Goal: Task Accomplishment & Management: Use online tool/utility

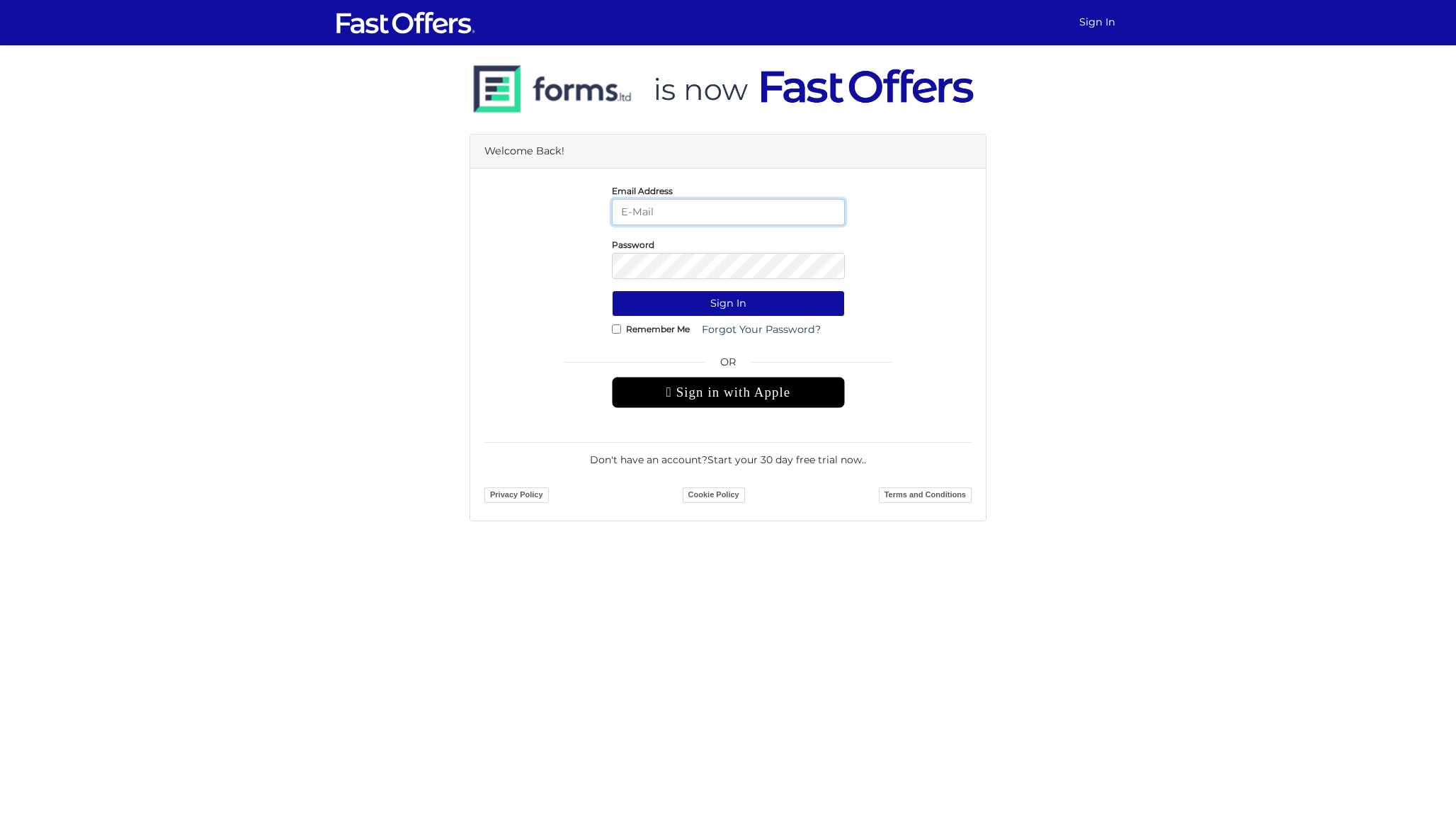
type input "[PERSON_NAME][EMAIL_ADDRESS][DOMAIN_NAME]"
click at [728, 303] on button "Sign In" at bounding box center [728, 303] width 233 height 26
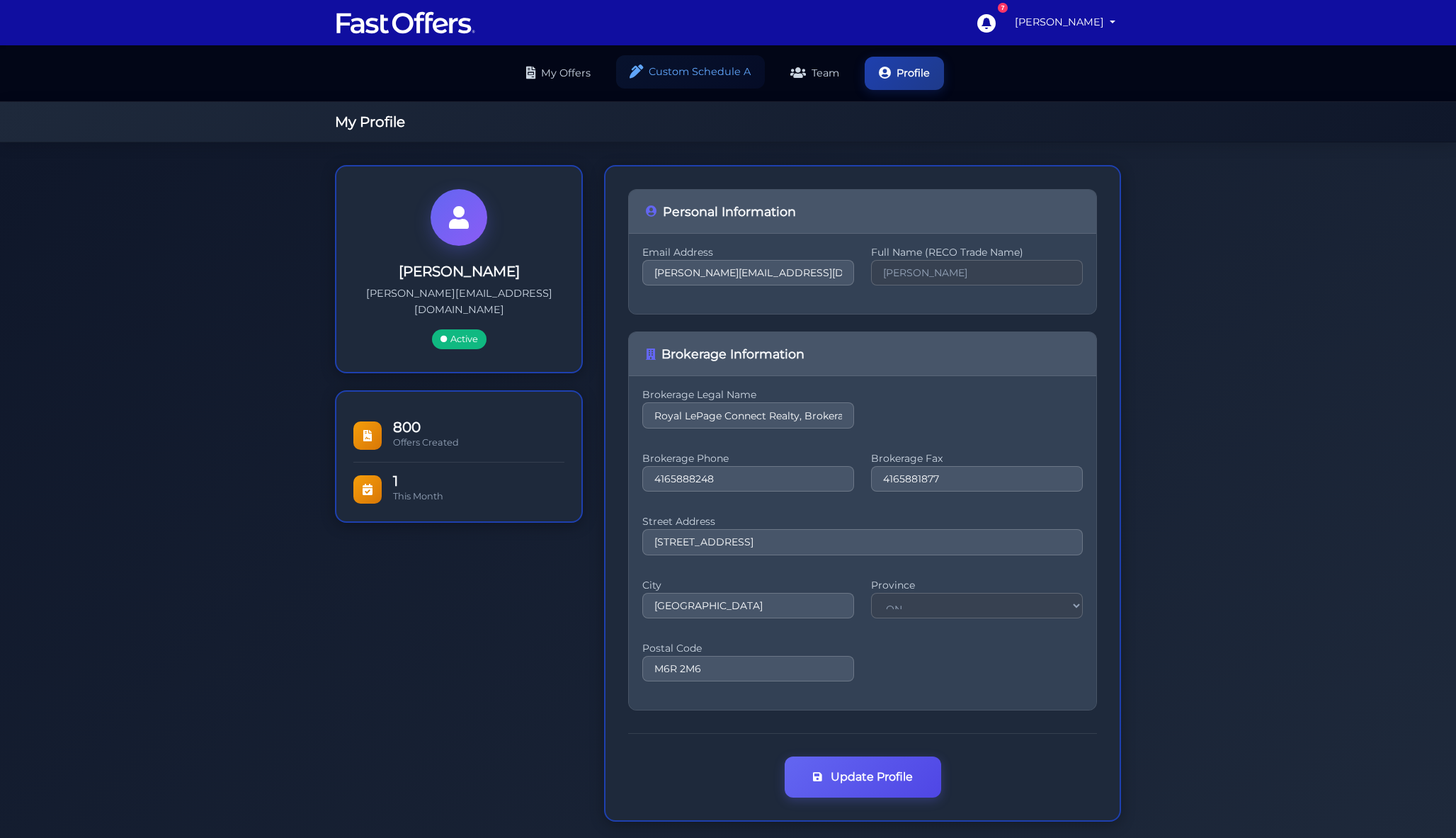
click at [699, 80] on link "Custom Schedule A" at bounding box center [690, 72] width 148 height 33
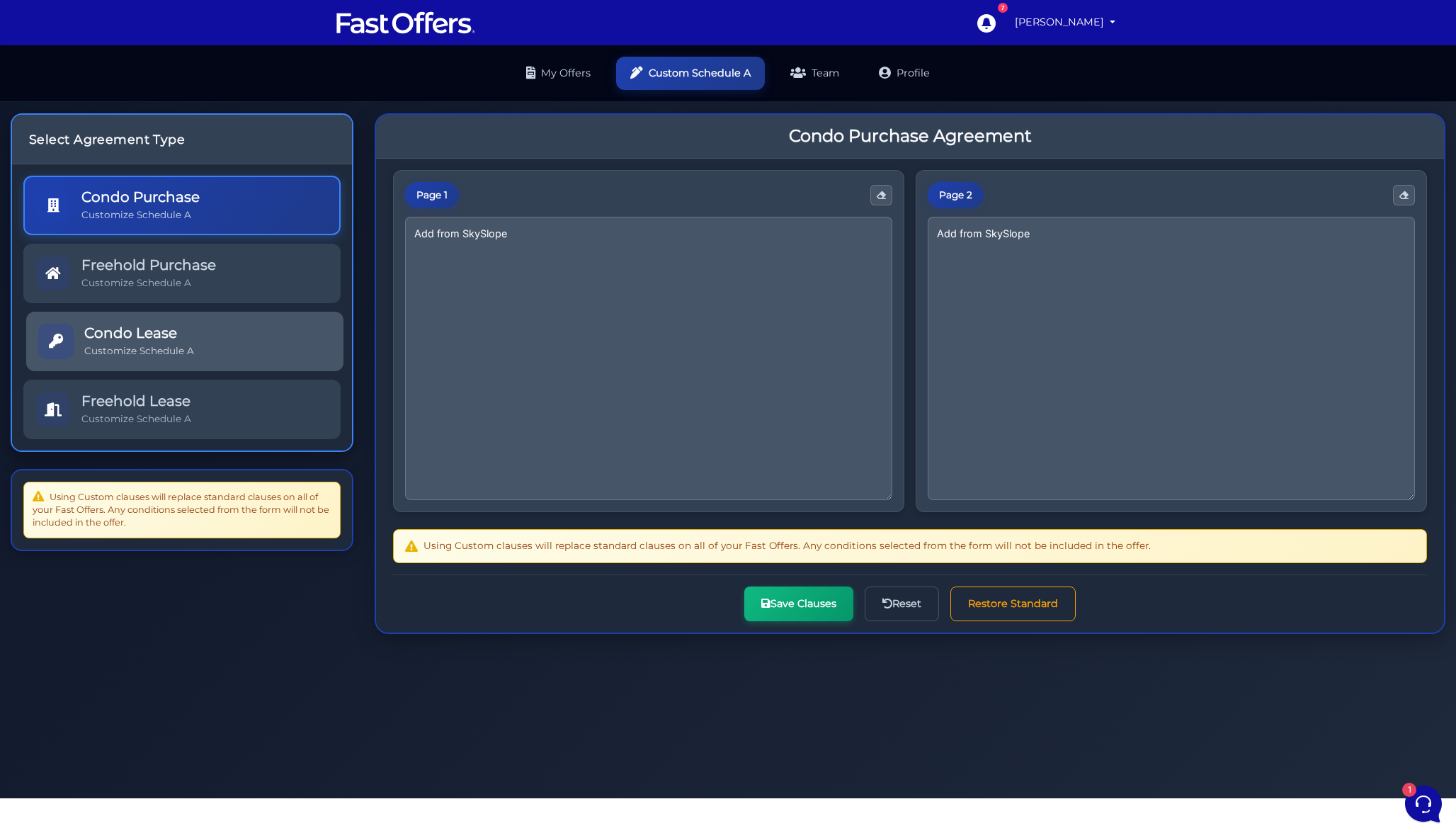
click at [190, 347] on p "Customize Schedule A" at bounding box center [139, 351] width 109 height 14
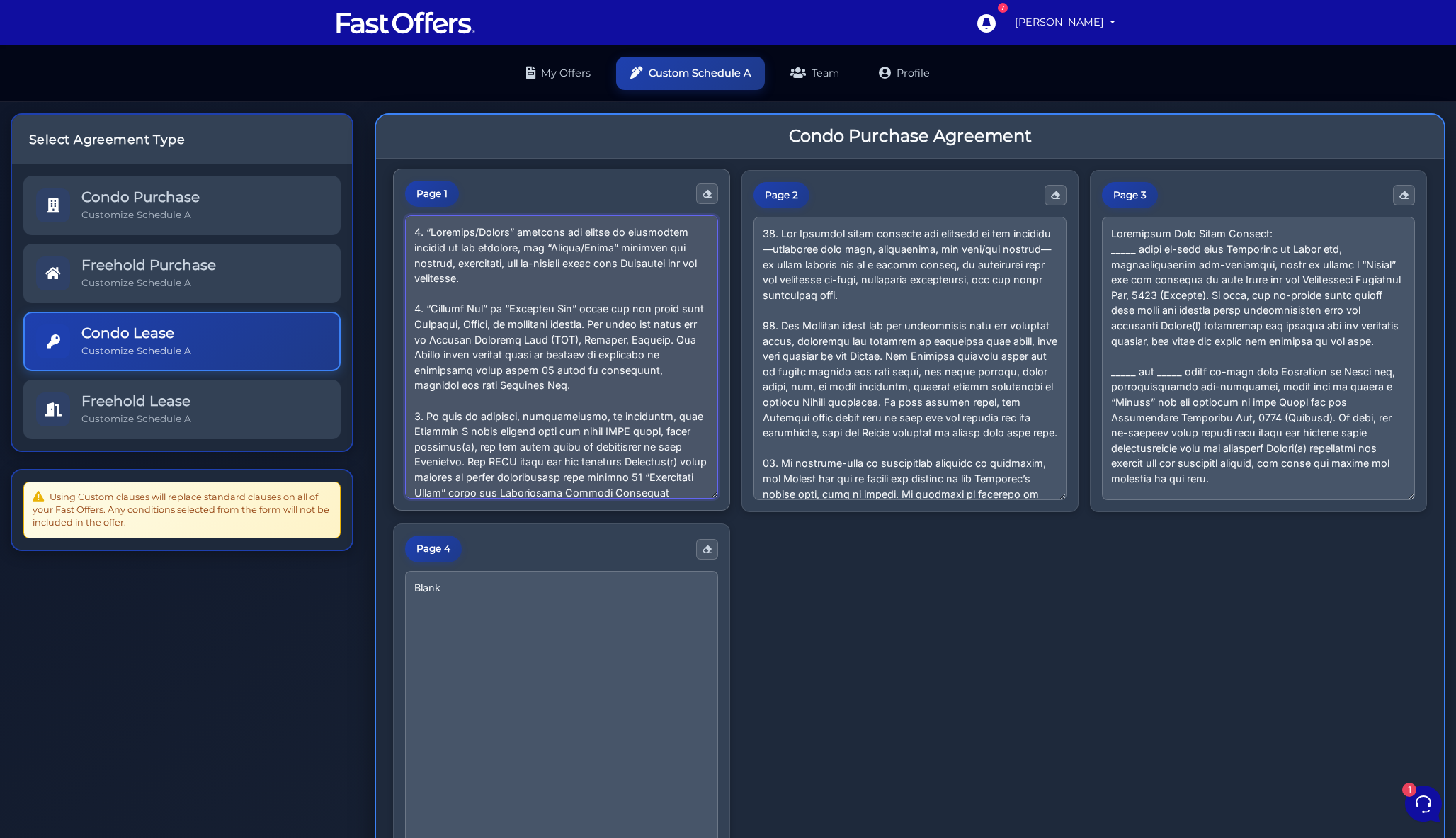
click at [587, 355] on textarea at bounding box center [562, 356] width 313 height 283
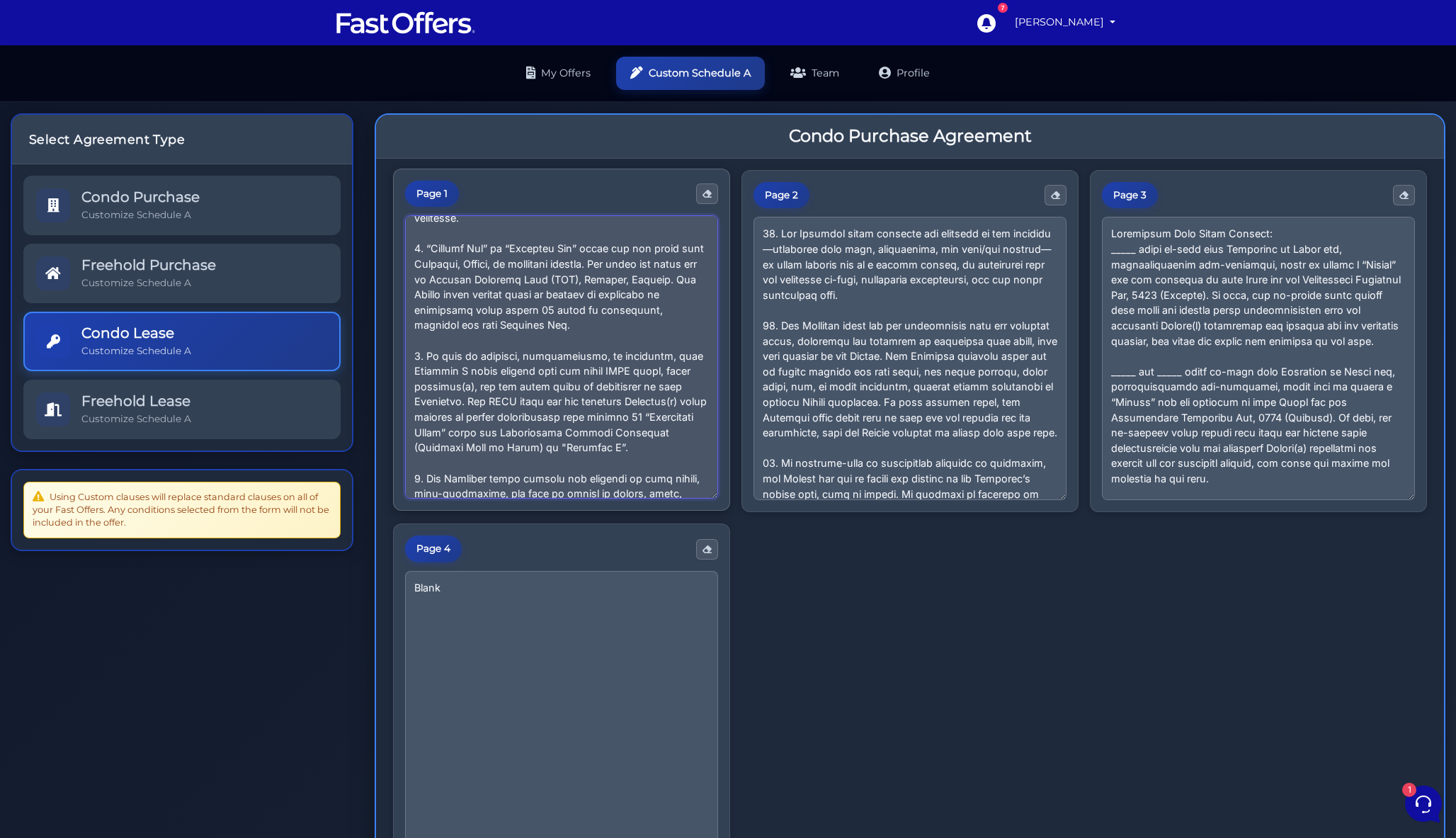
scroll to position [63, 0]
drag, startPoint x: 626, startPoint y: 440, endPoint x: 396, endPoint y: 352, distance: 246.3
click at [396, 352] on div "Page 1" at bounding box center [562, 340] width 337 height 343
paste textarea
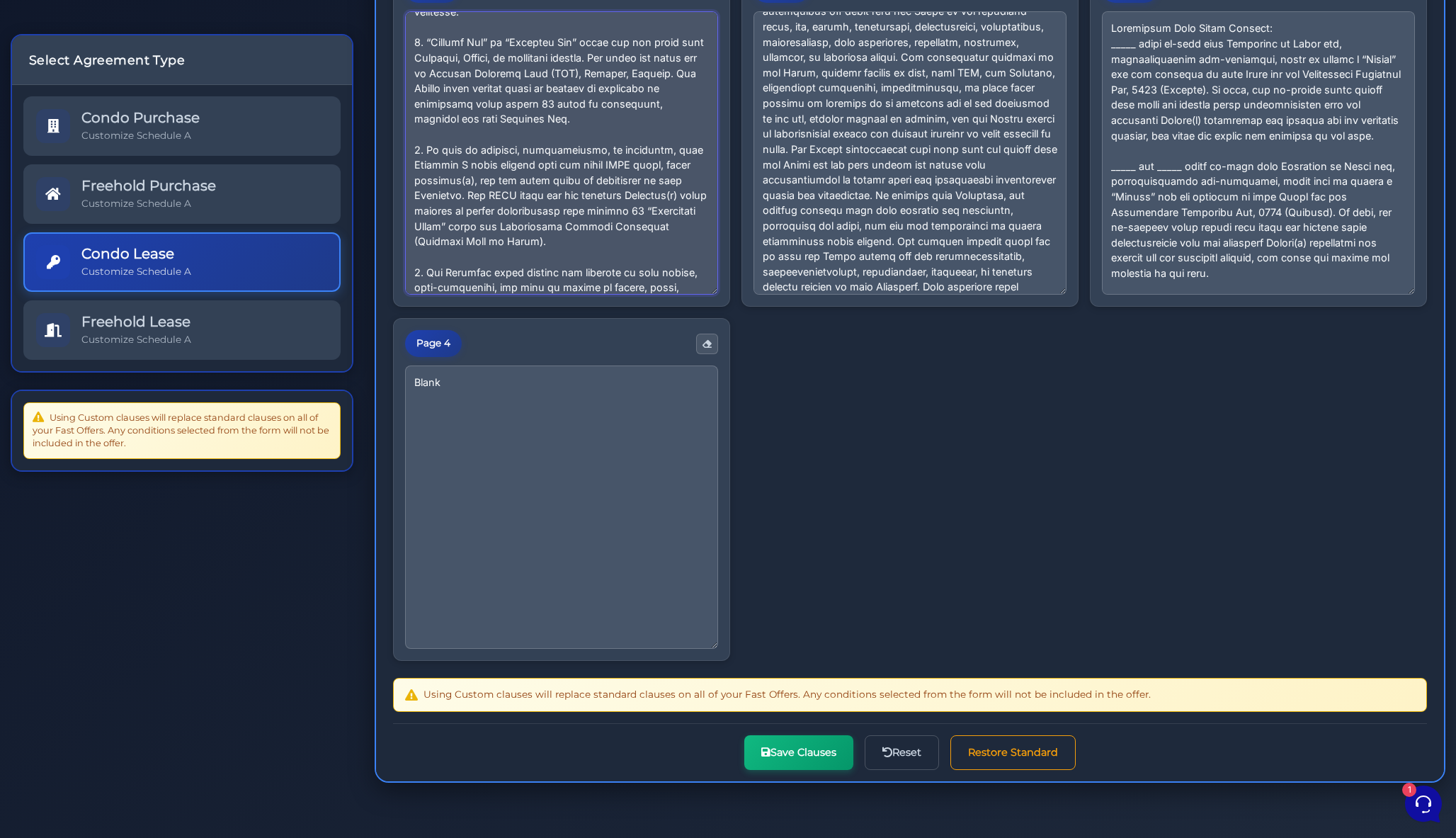
scroll to position [205, 0]
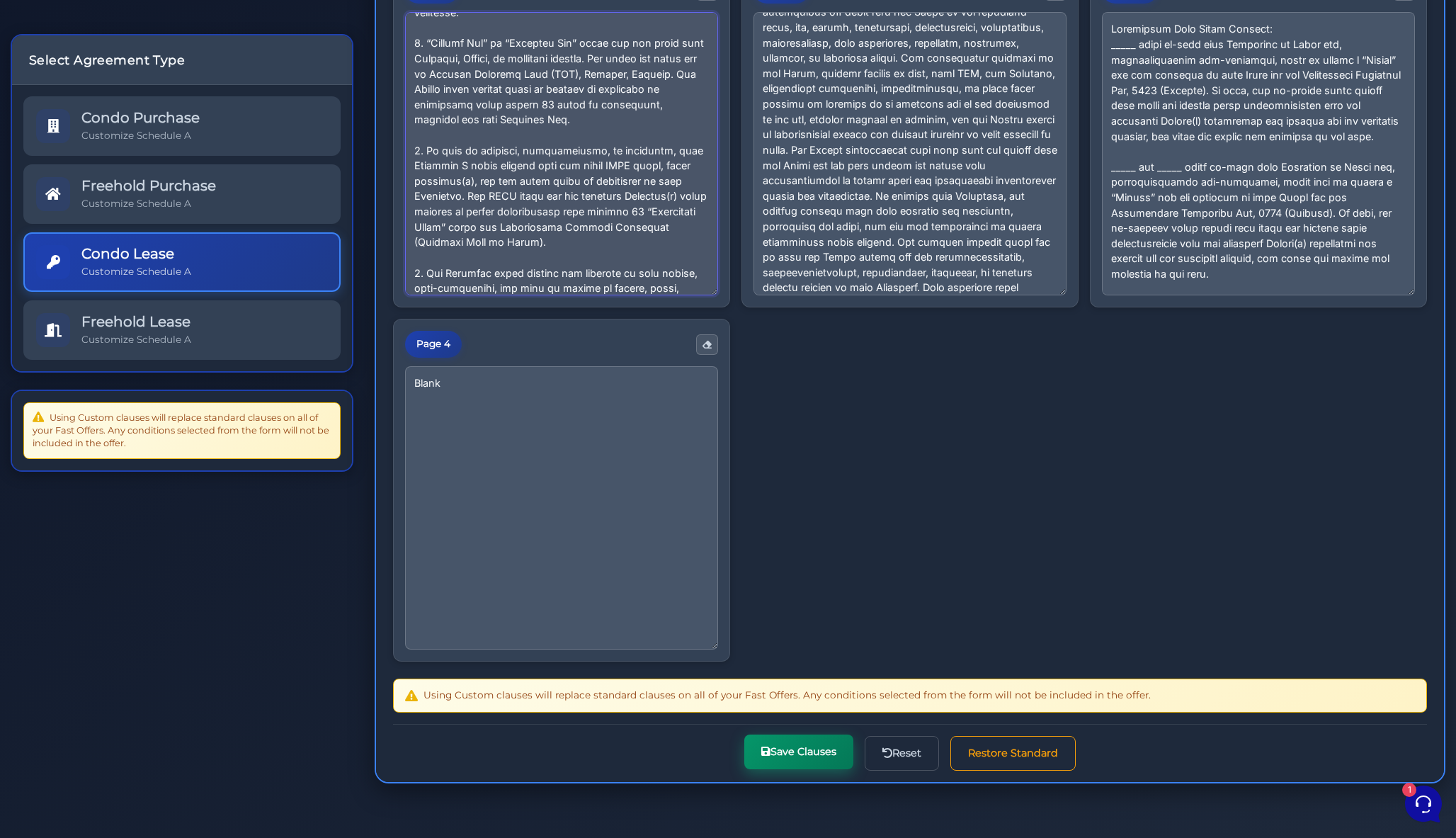
type textarea "1. “Landlord/Seller” includes all owners or authorized parties of the premises,…"
click at [803, 750] on button "Save Clauses" at bounding box center [799, 752] width 109 height 35
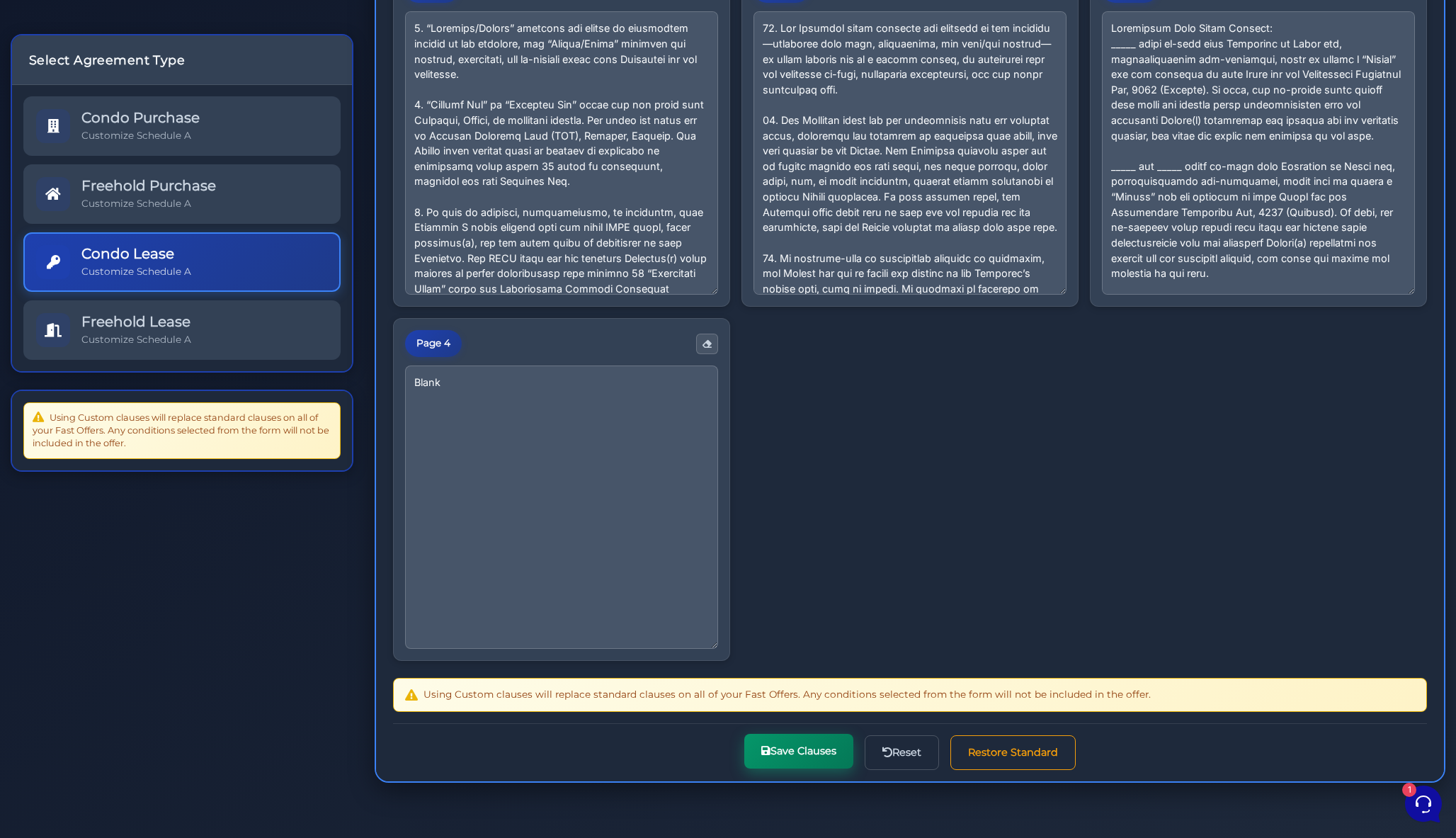
scroll to position [251, 0]
click at [793, 757] on button "Save Clauses" at bounding box center [799, 752] width 109 height 35
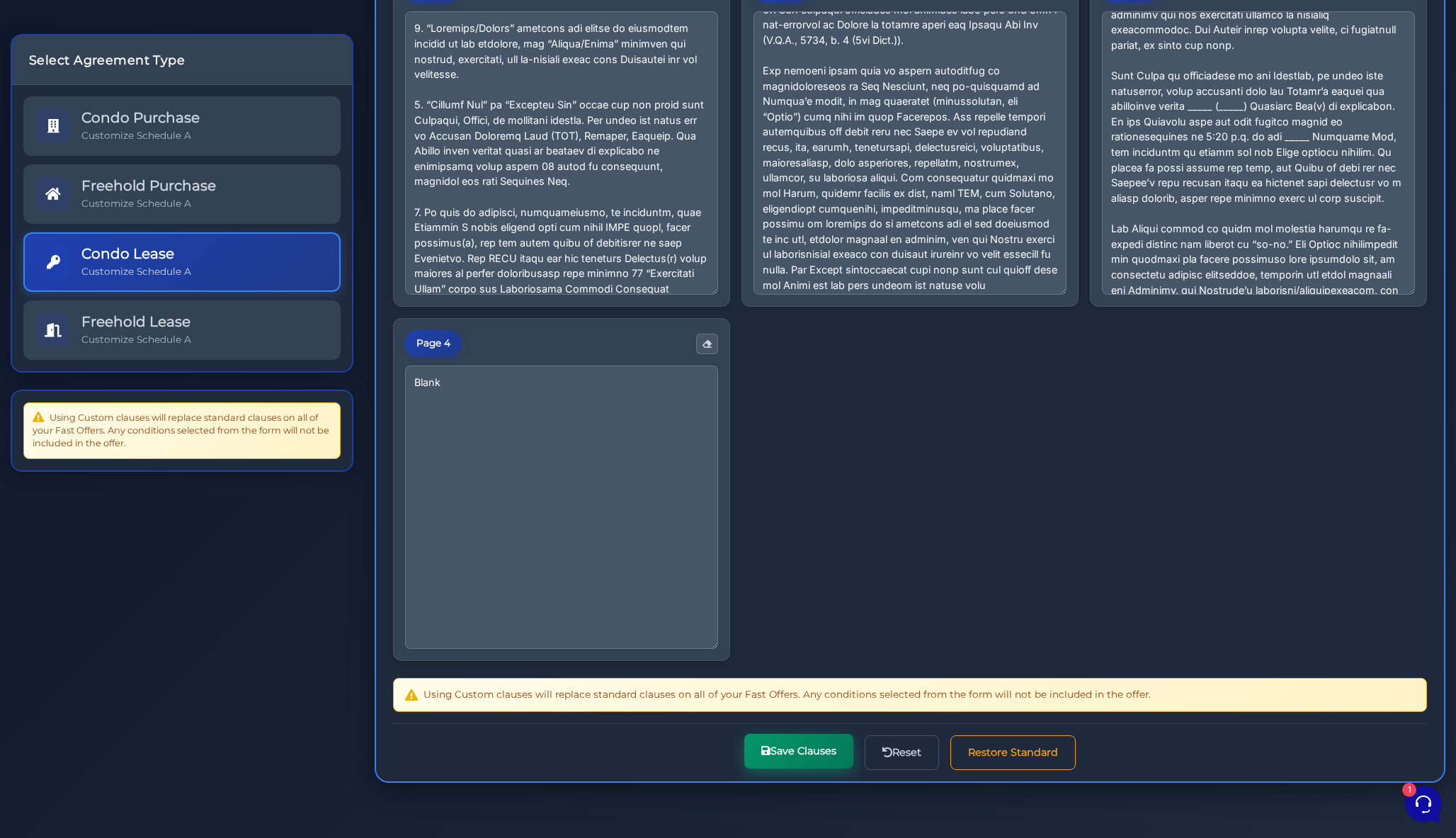
scroll to position [251, 0]
click at [805, 747] on button "Save Clauses" at bounding box center [799, 752] width 109 height 35
